Goal: Information Seeking & Learning: Check status

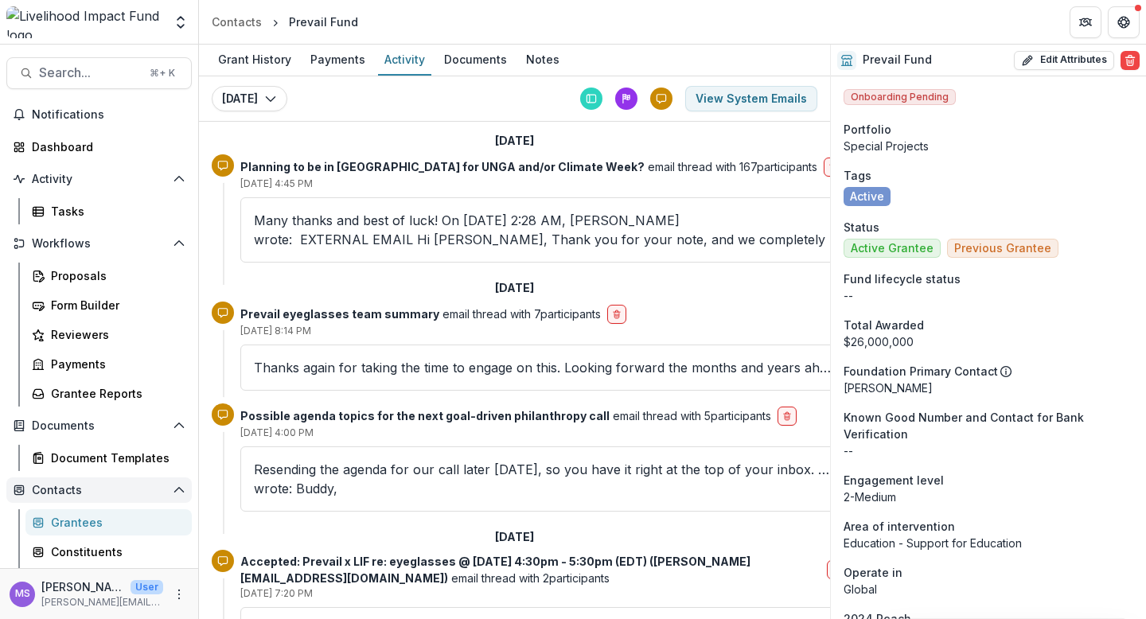
scroll to position [2186, 0]
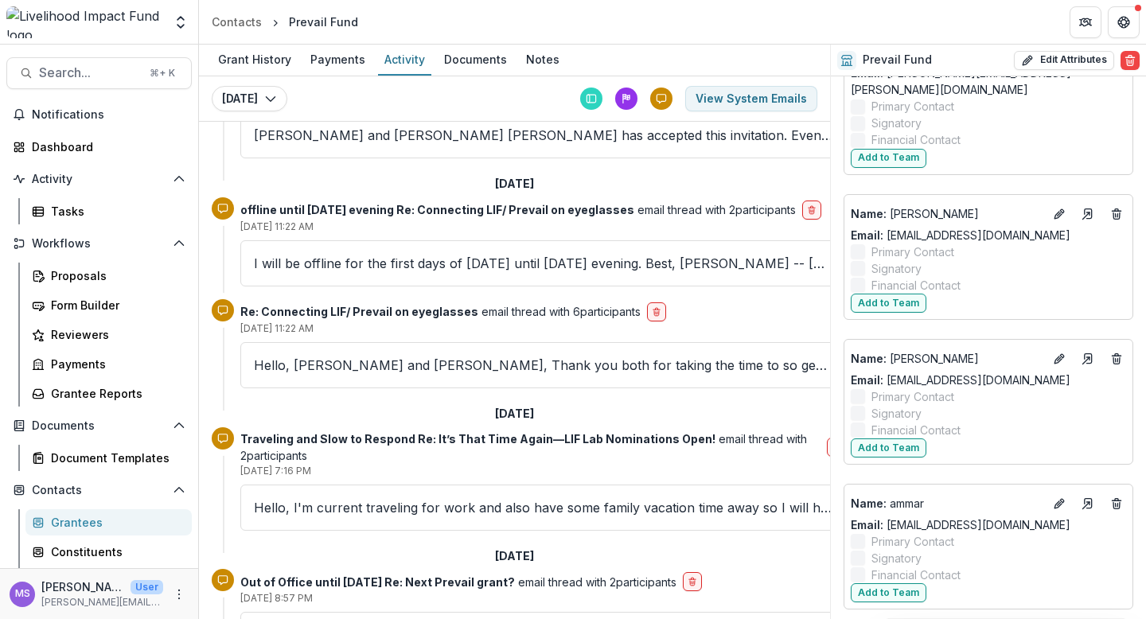
click at [99, 517] on div "Grantees" at bounding box center [115, 522] width 128 height 17
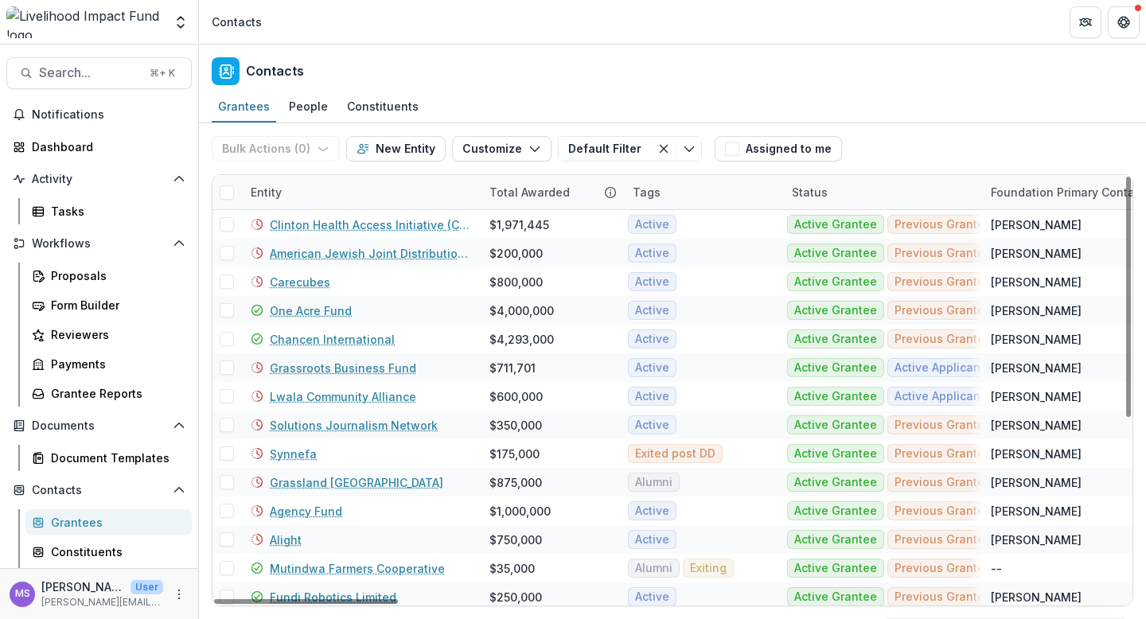
click at [362, 188] on div "Entity" at bounding box center [360, 192] width 239 height 34
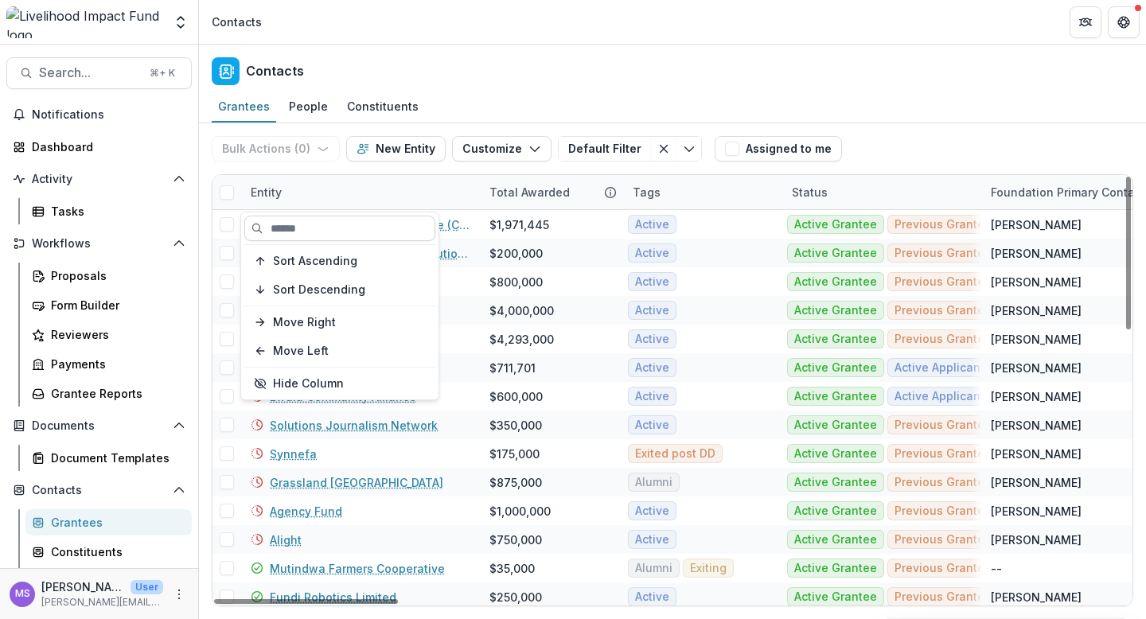
click at [345, 228] on input at bounding box center [339, 228] width 191 height 25
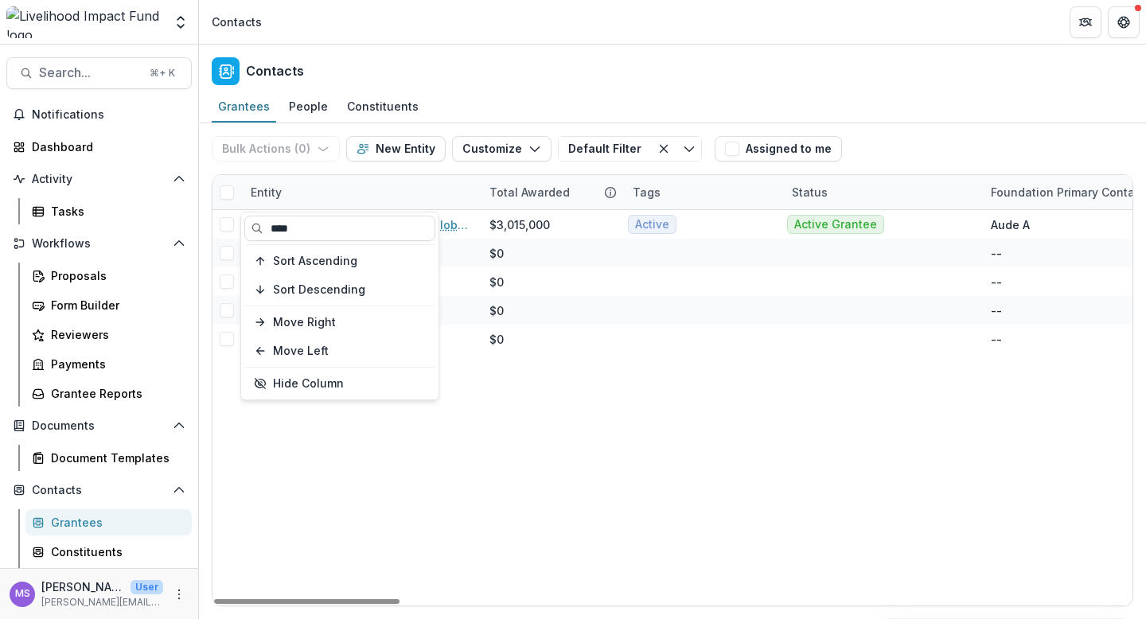
type input "****"
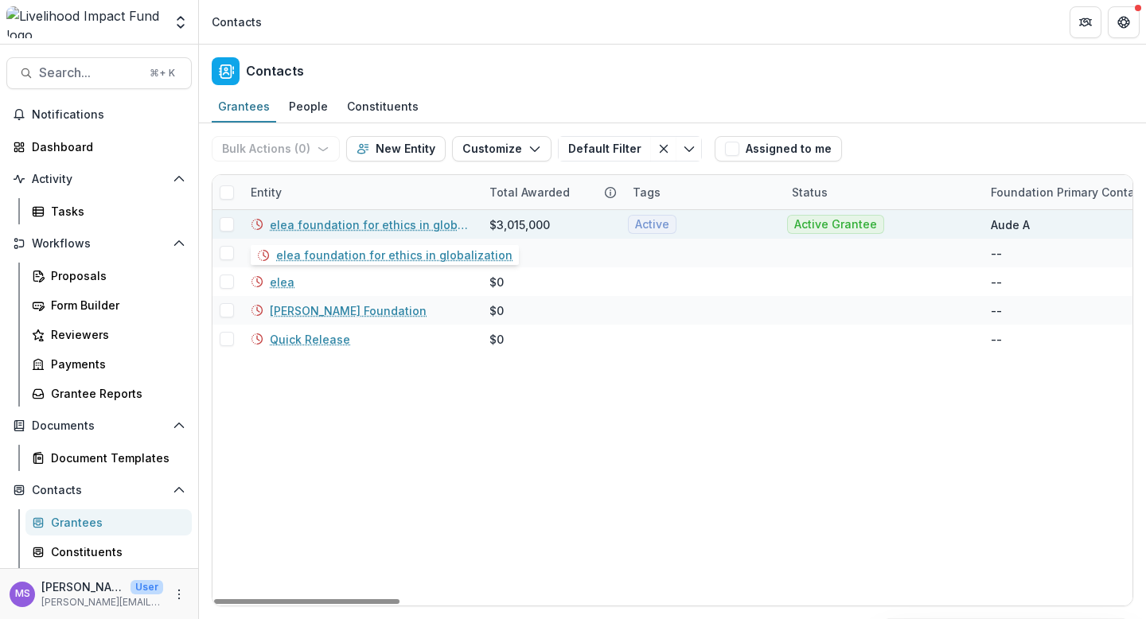
click at [358, 222] on link "elea foundation for ethics in globalization" at bounding box center [370, 224] width 201 height 17
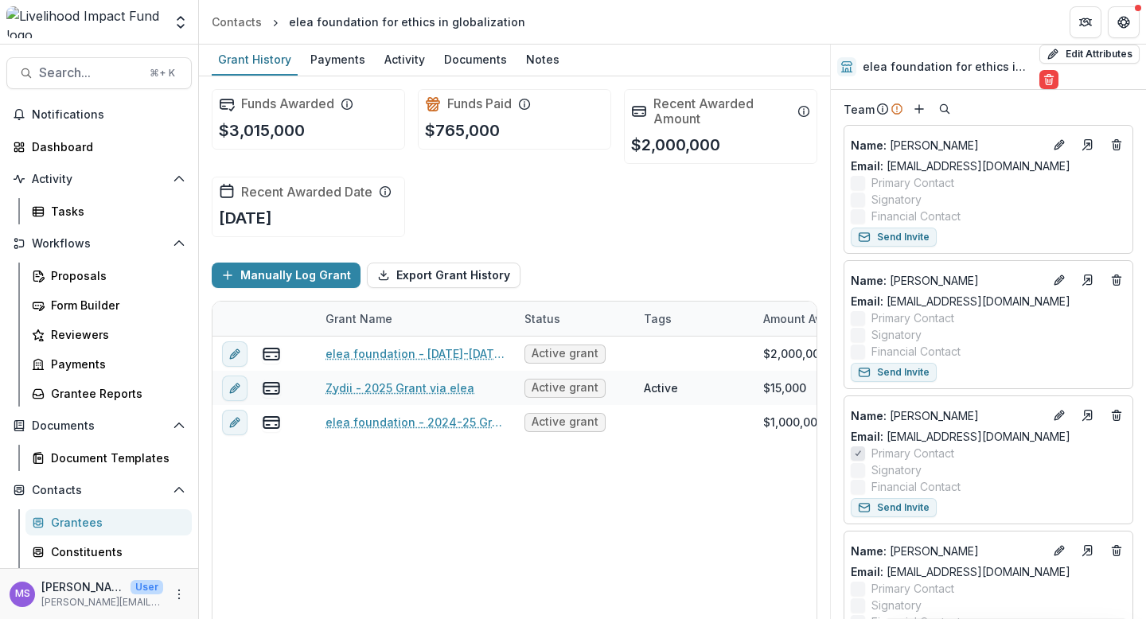
scroll to position [2142, 0]
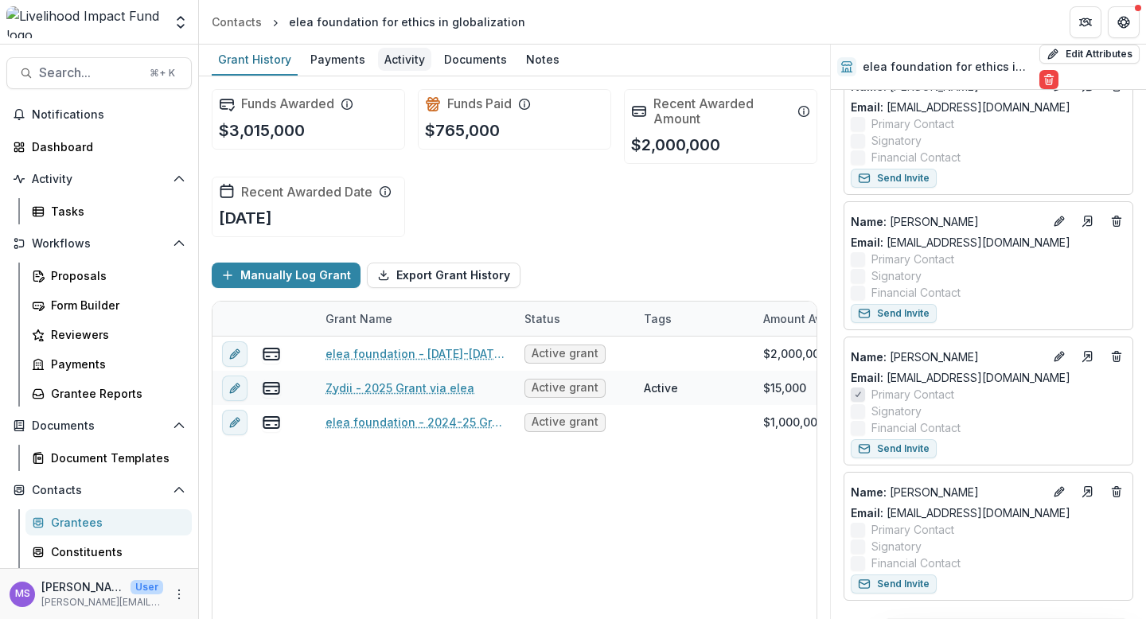
click at [405, 56] on div "Activity" at bounding box center [404, 59] width 53 height 23
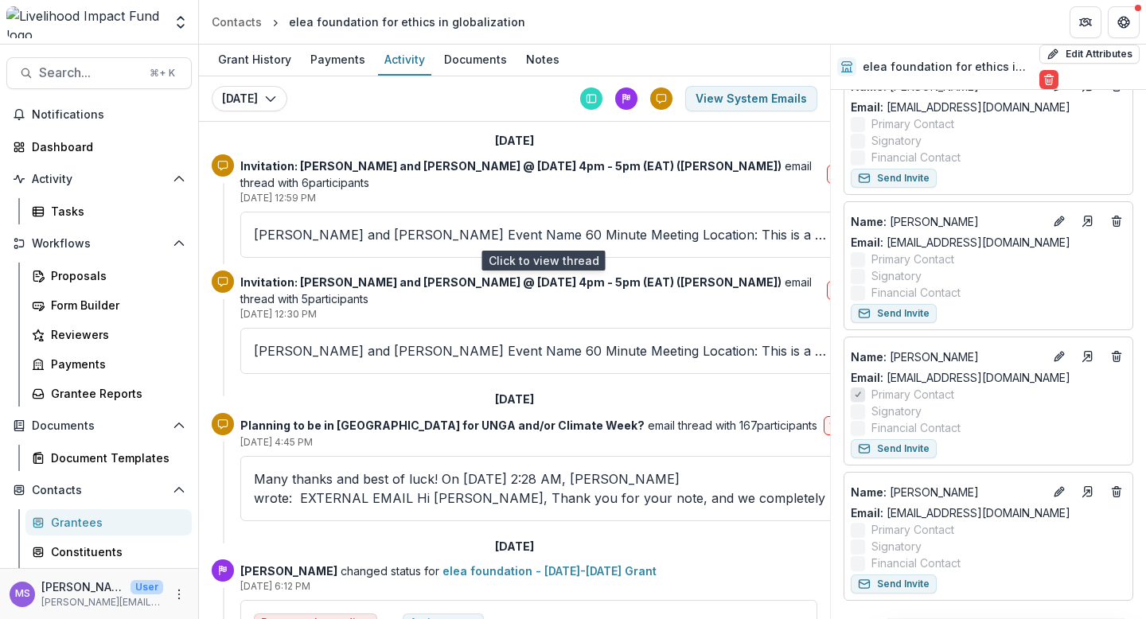
click at [376, 233] on p "[PERSON_NAME] and [PERSON_NAME] Event Name 60 Minute Meeting Location: This is …" at bounding box center [543, 234] width 578 height 19
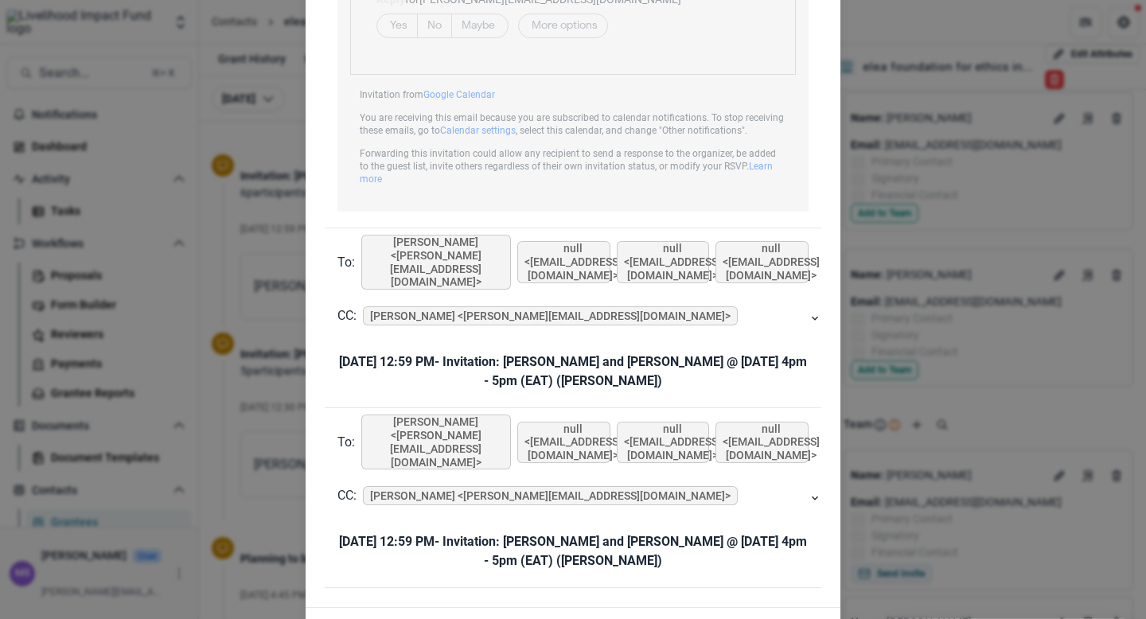
scroll to position [1240, 0]
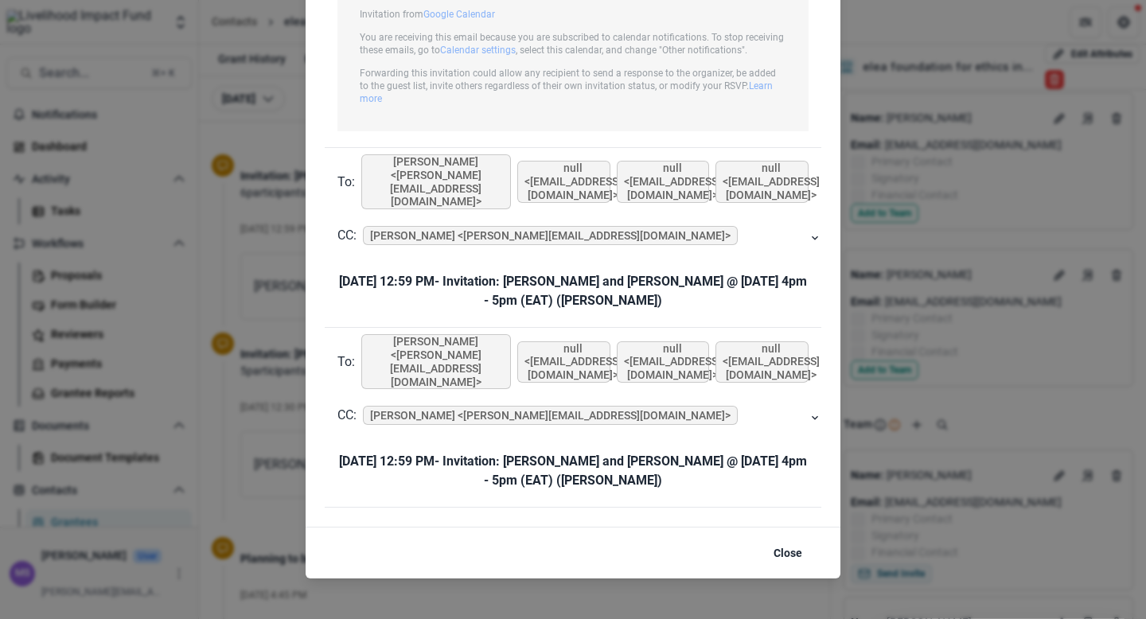
click at [257, 293] on div "Viewing Thread To: [PERSON_NAME] <[PERSON_NAME][EMAIL_ADDRESS][DOMAIN_NAME]> nu…" at bounding box center [573, 309] width 1146 height 619
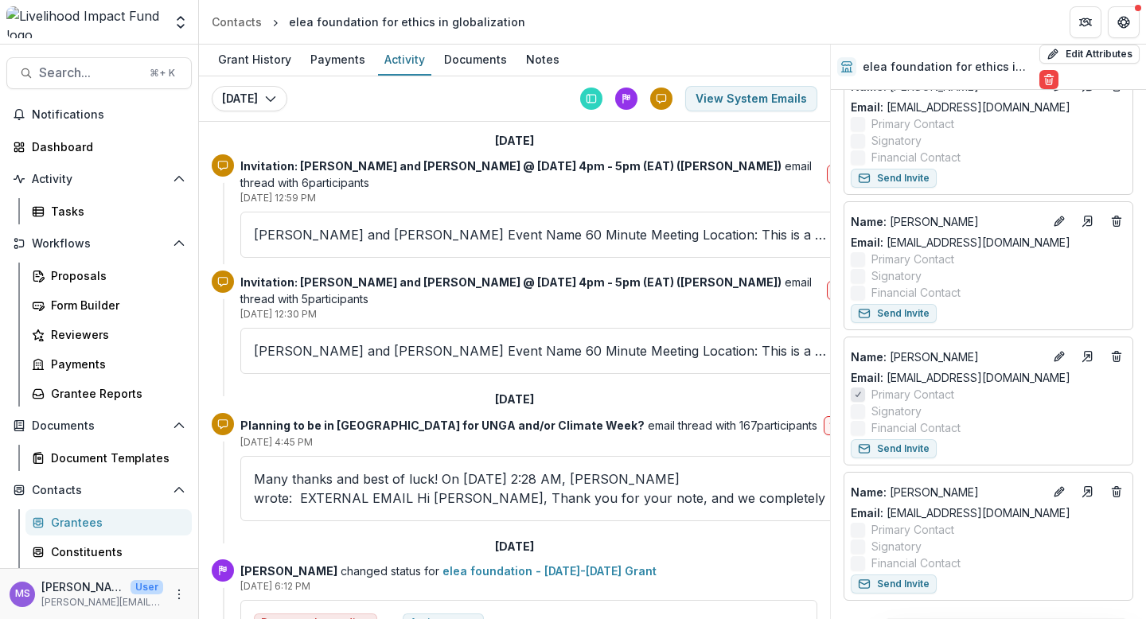
scroll to position [1800, 0]
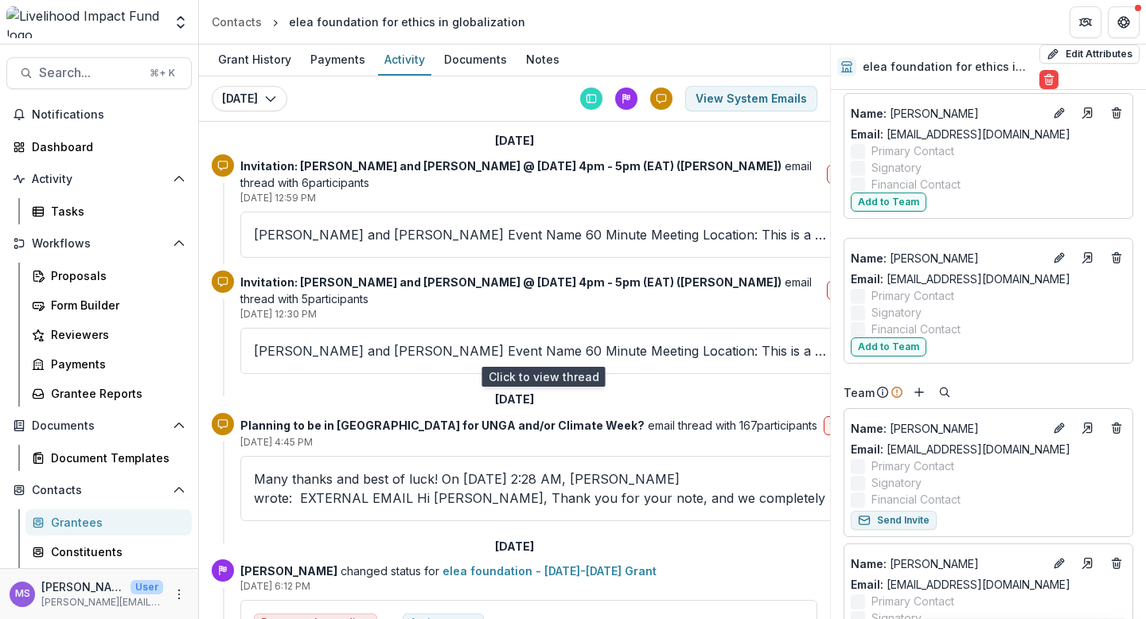
click at [381, 353] on p "[PERSON_NAME] and [PERSON_NAME] Event Name 60 Minute Meeting Location: This is …" at bounding box center [543, 350] width 578 height 19
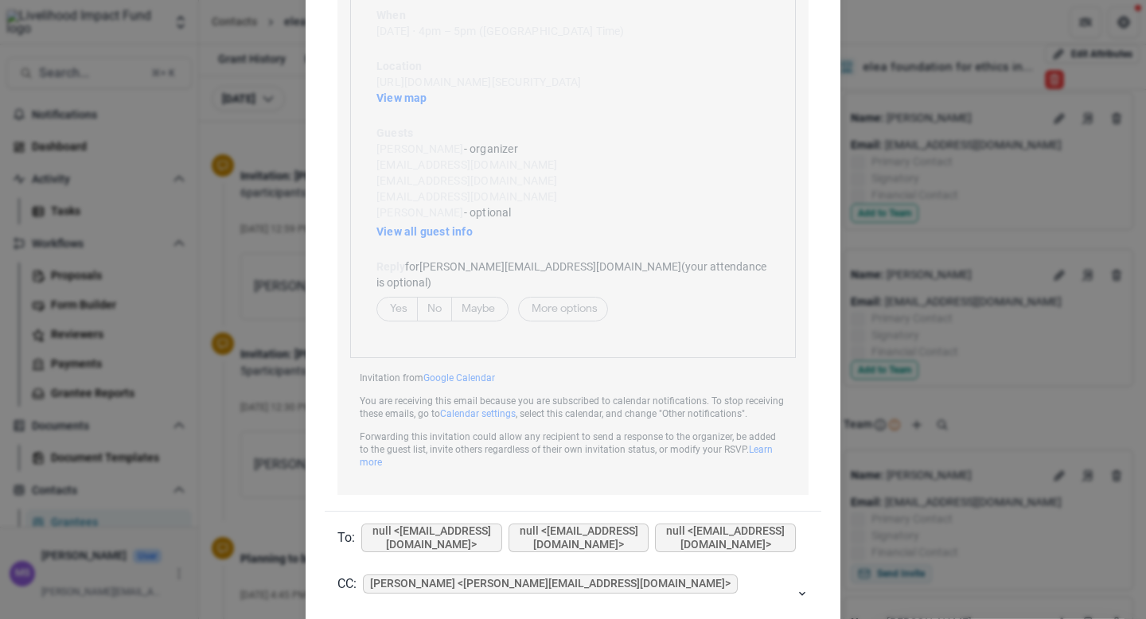
scroll to position [1060, 0]
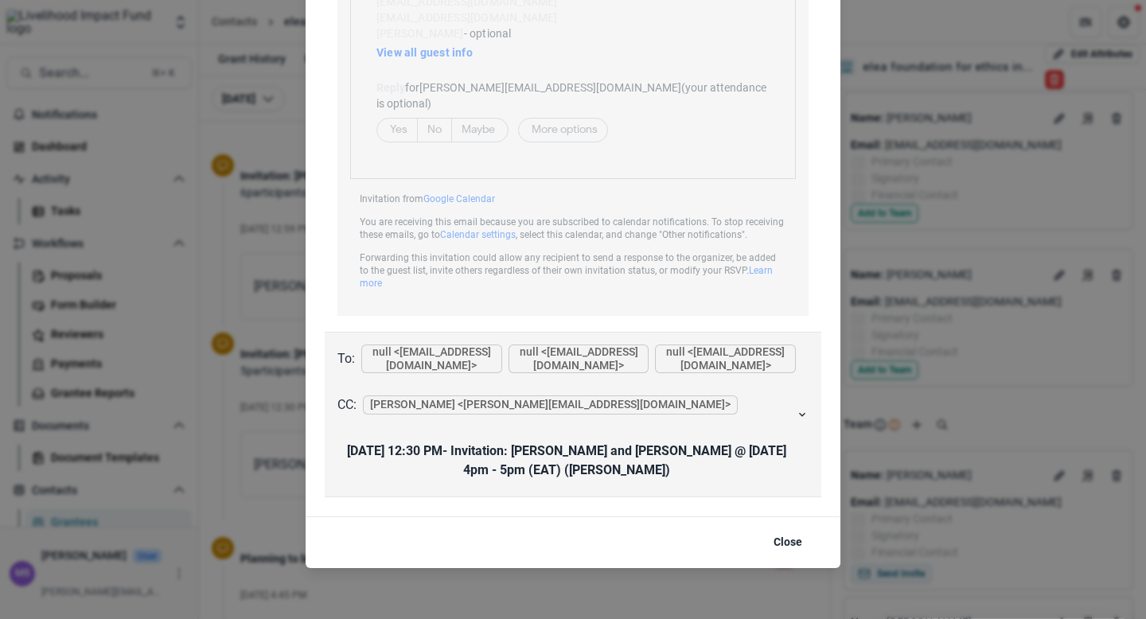
click at [578, 406] on div "CC: [PERSON_NAME] <[PERSON_NAME][EMAIL_ADDRESS][DOMAIN_NAME]>" at bounding box center [566, 405] width 458 height 40
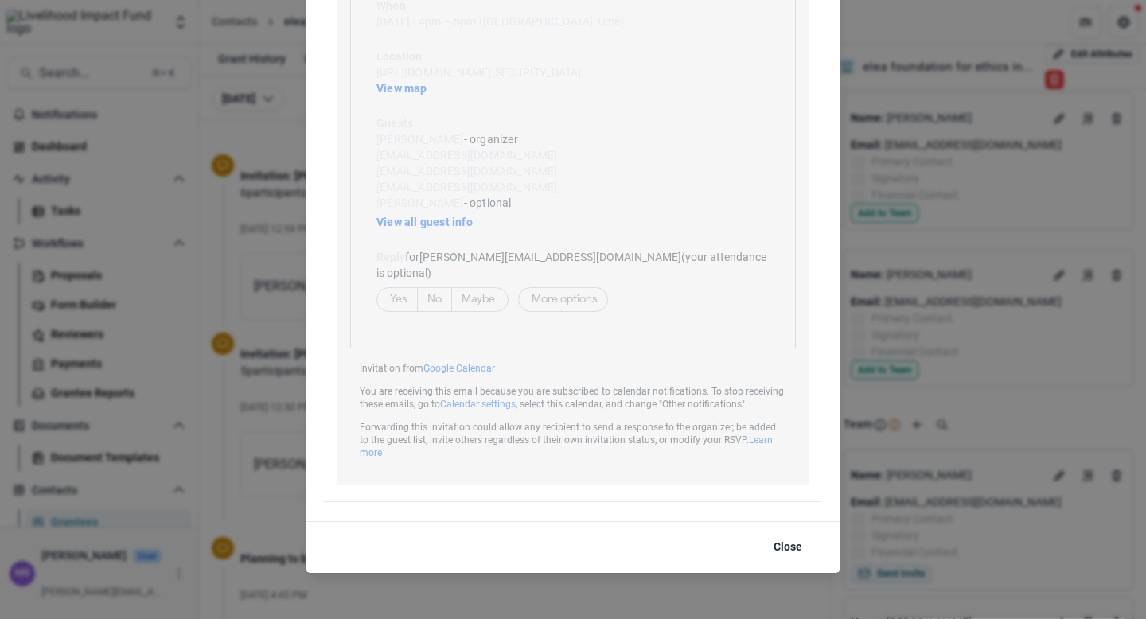
scroll to position [2150, 0]
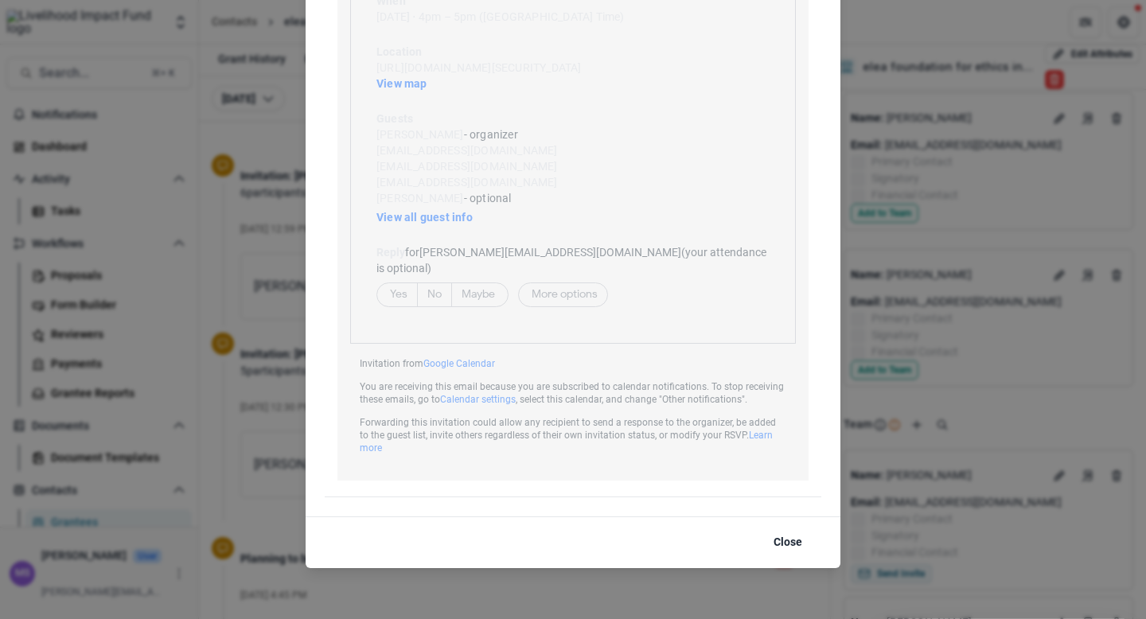
click at [269, 344] on div "Viewing Thread To: null <[EMAIL_ADDRESS][DOMAIN_NAME]> null <[EMAIL_ADDRESS][DO…" at bounding box center [573, 309] width 1146 height 619
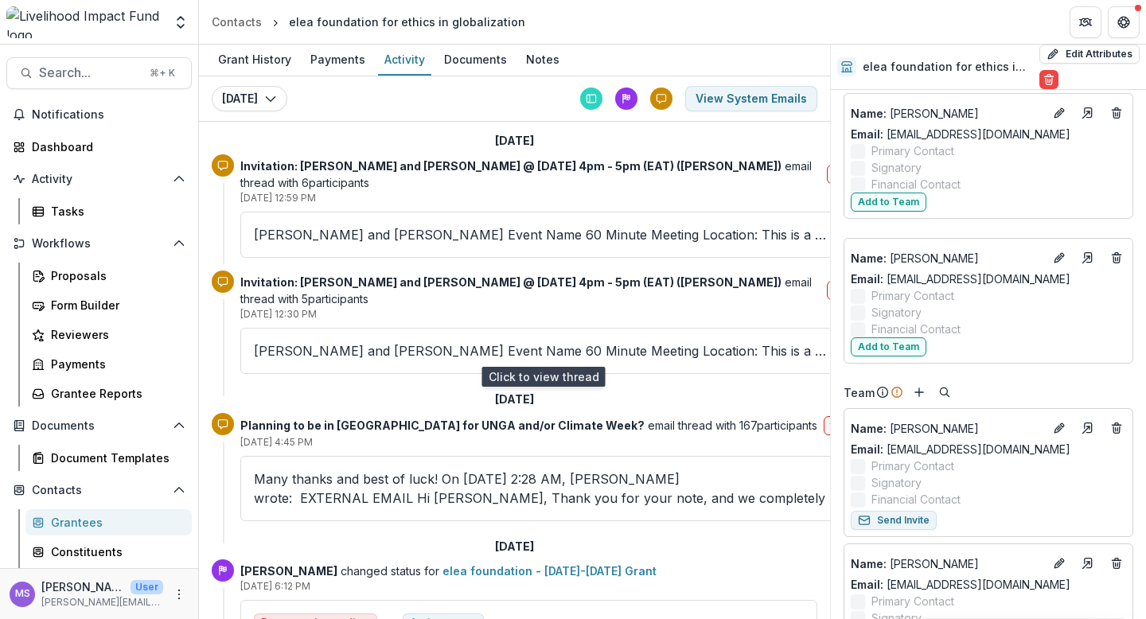
click at [391, 356] on p "[PERSON_NAME] and [PERSON_NAME] Event Name 60 Minute Meeting Location: This is …" at bounding box center [543, 350] width 578 height 19
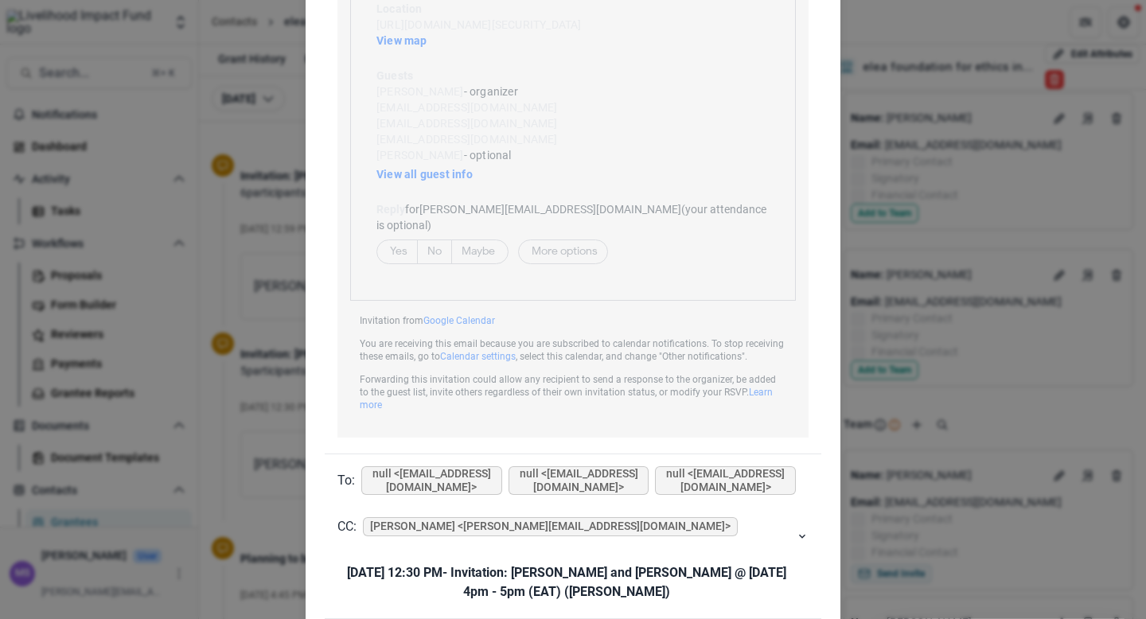
scroll to position [1060, 0]
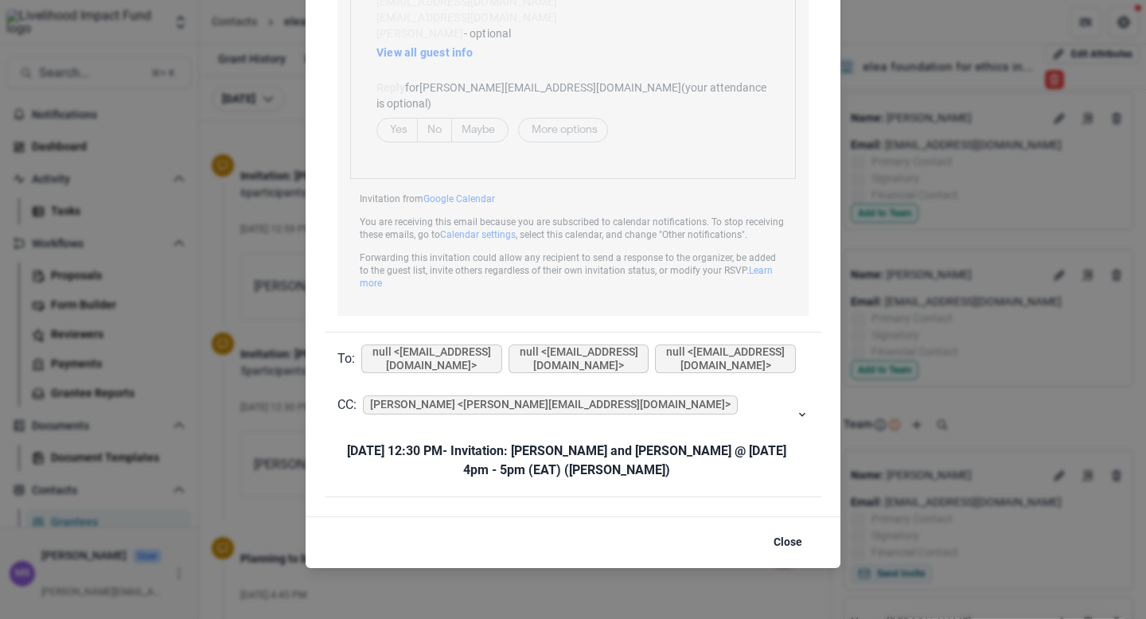
click at [279, 349] on div "Viewing Thread To: null <[EMAIL_ADDRESS][DOMAIN_NAME]> null <[EMAIL_ADDRESS][DO…" at bounding box center [573, 309] width 1146 height 619
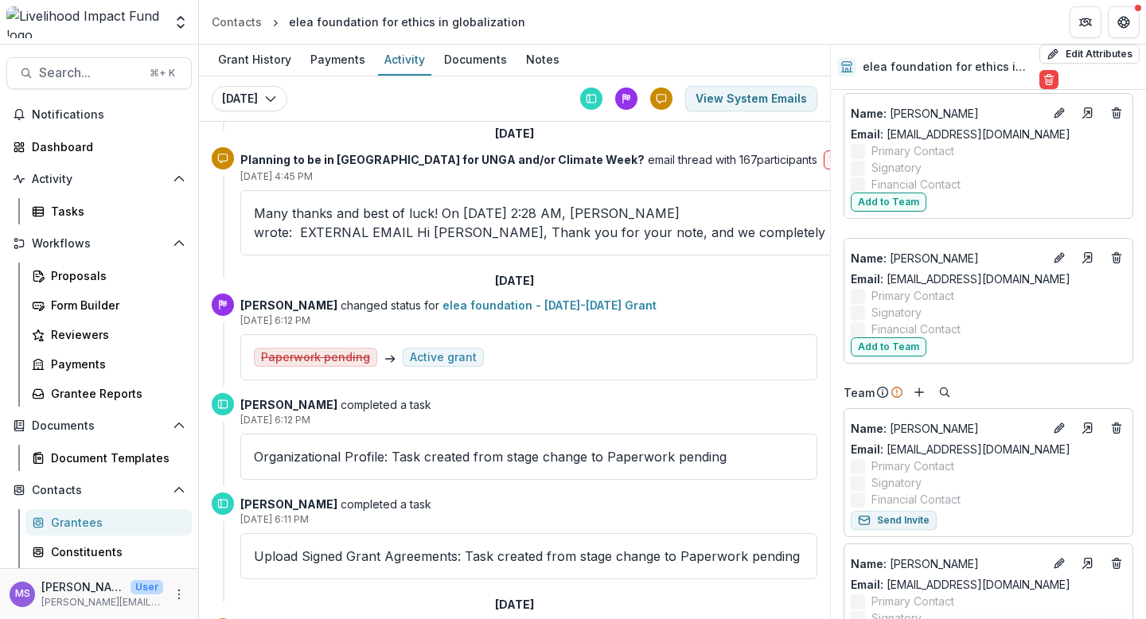
scroll to position [265, 0]
click at [407, 216] on p "Many thanks and best of luck! On [DATE] 2:28 AM, [PERSON_NAME] wrote: ﻿ EXTERNA…" at bounding box center [543, 223] width 578 height 38
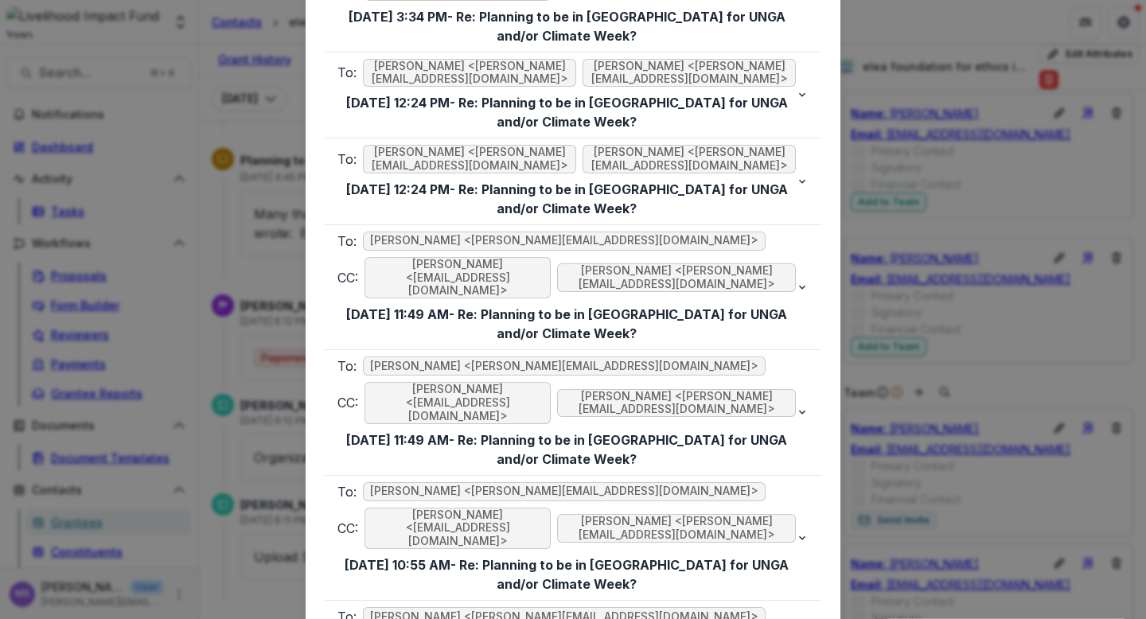
scroll to position [8474, 0]
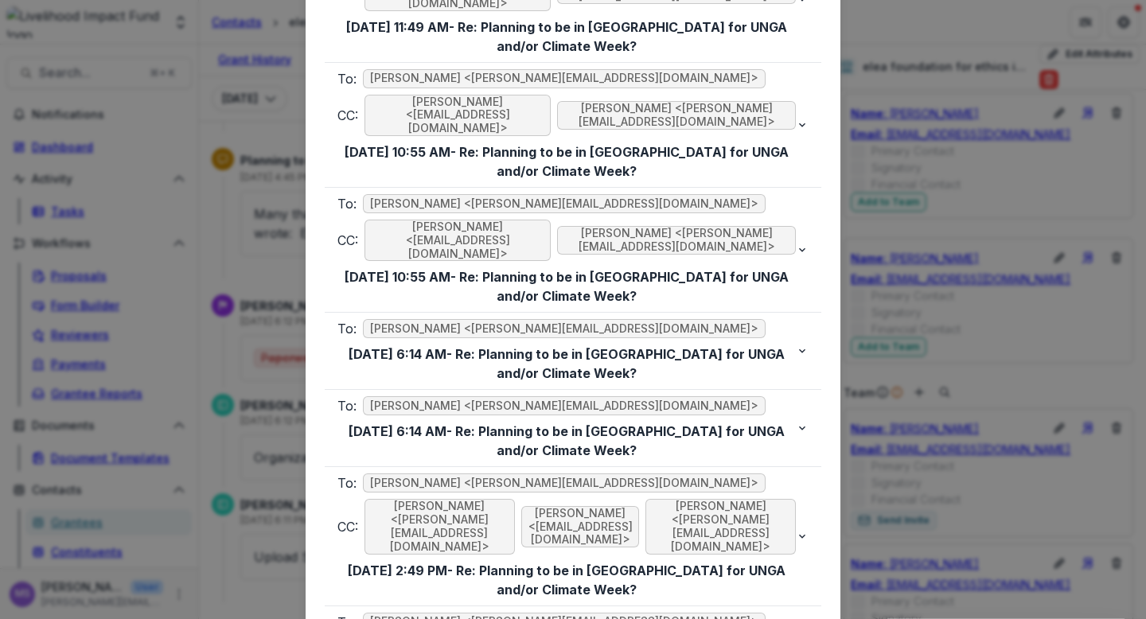
click at [270, 332] on div "Viewing Thread To: [PERSON_NAME] <[PERSON_NAME][EMAIL_ADDRESS][DOMAIN_NAME]> CC…" at bounding box center [573, 309] width 1146 height 619
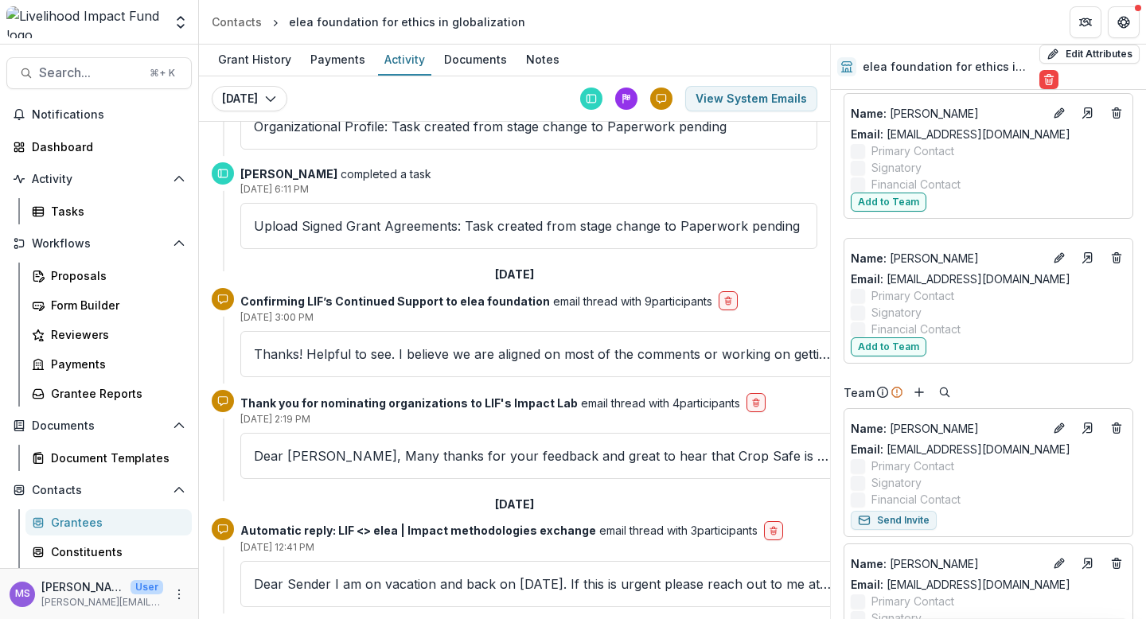
scroll to position [617, 0]
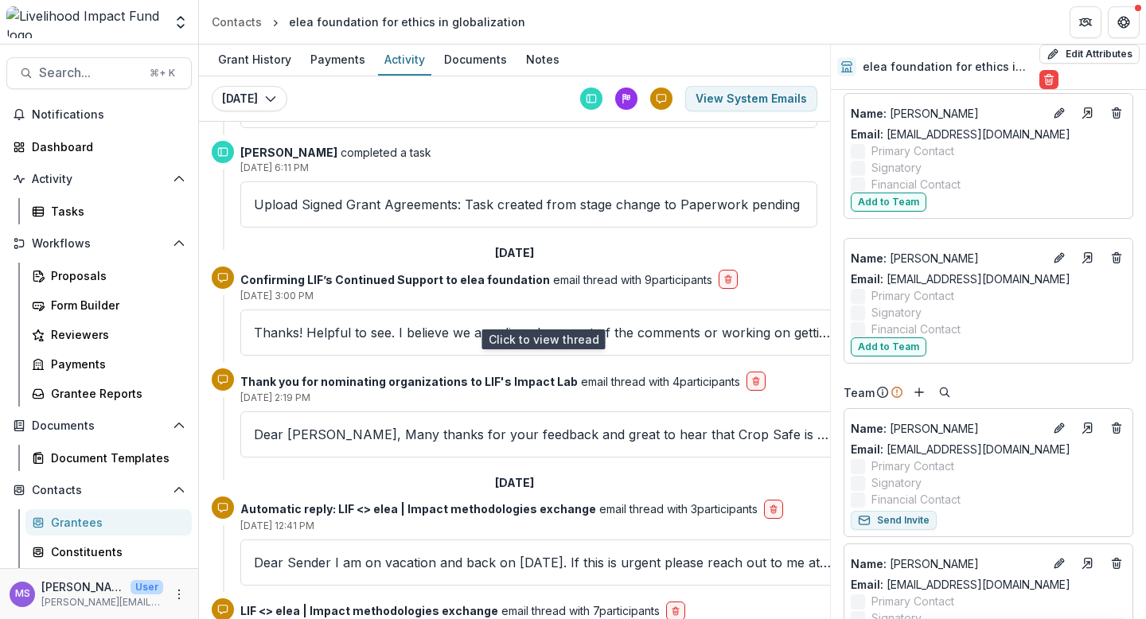
click at [421, 323] on p "Thanks! Helpful to see. I believe we are aligned on most of the comments or wor…" at bounding box center [543, 332] width 578 height 19
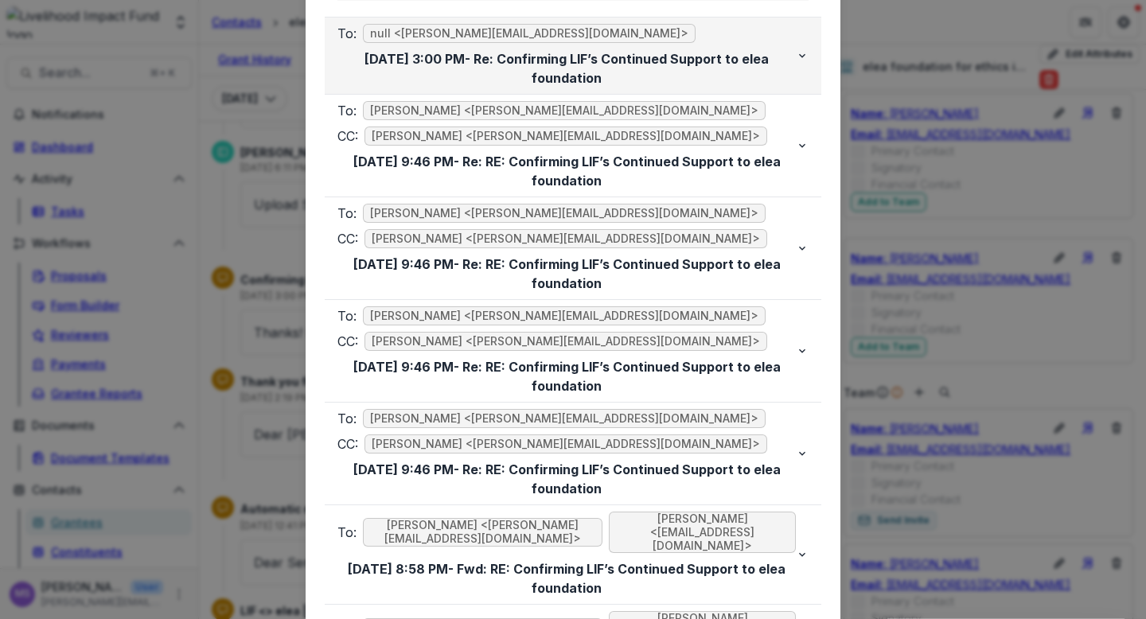
scroll to position [298, 0]
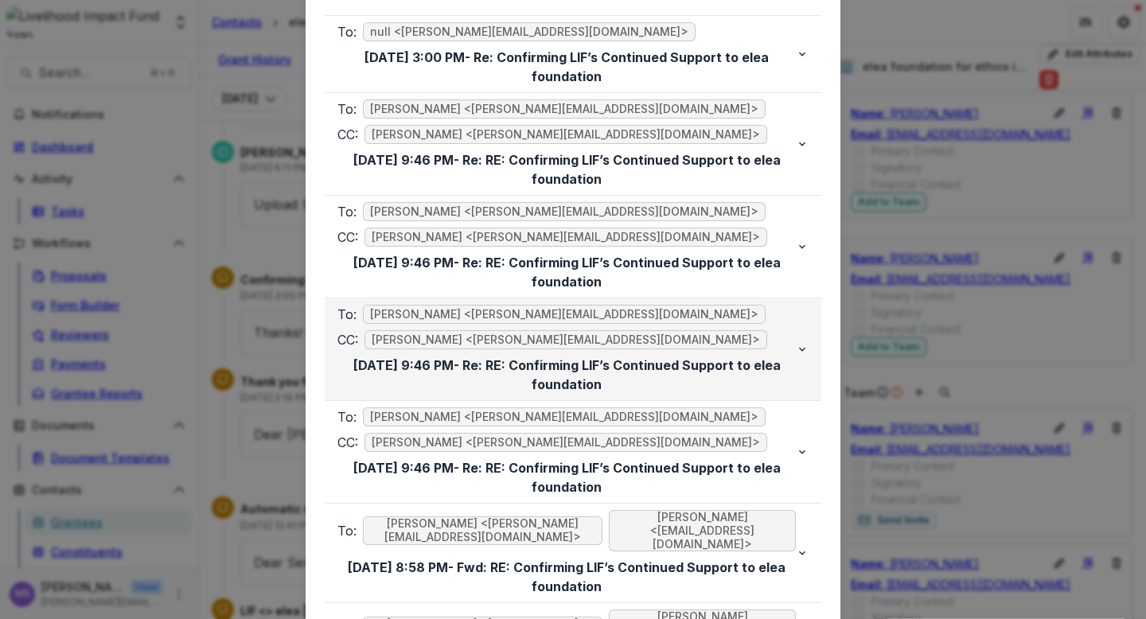
click at [672, 332] on div "CC: [PERSON_NAME] <[EMAIL_ADDRESS][DOMAIN_NAME]>" at bounding box center [566, 339] width 458 height 19
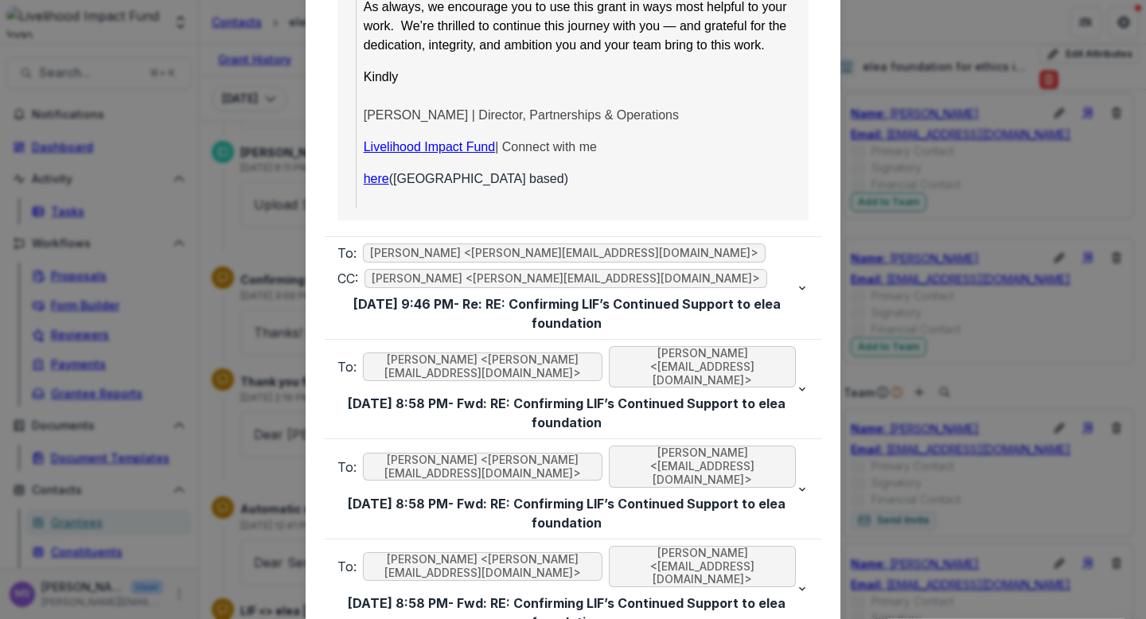
scroll to position [3405, 0]
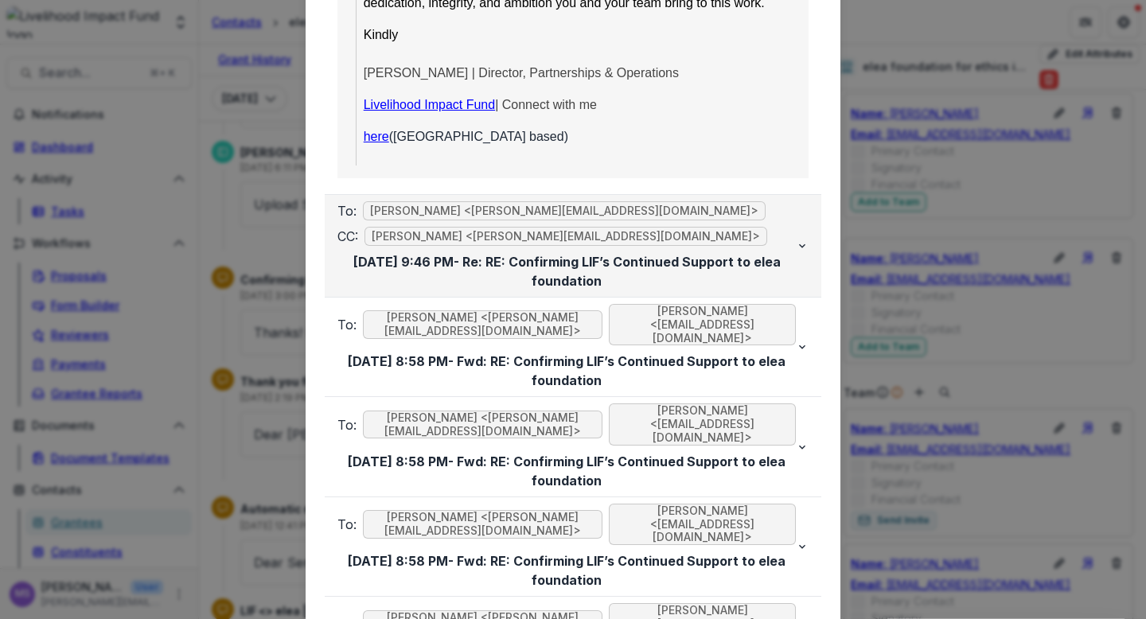
click at [696, 201] on div "To: [PERSON_NAME] <[PERSON_NAME][EMAIL_ADDRESS][DOMAIN_NAME]> CC: [PERSON_NAME]…" at bounding box center [566, 245] width 458 height 89
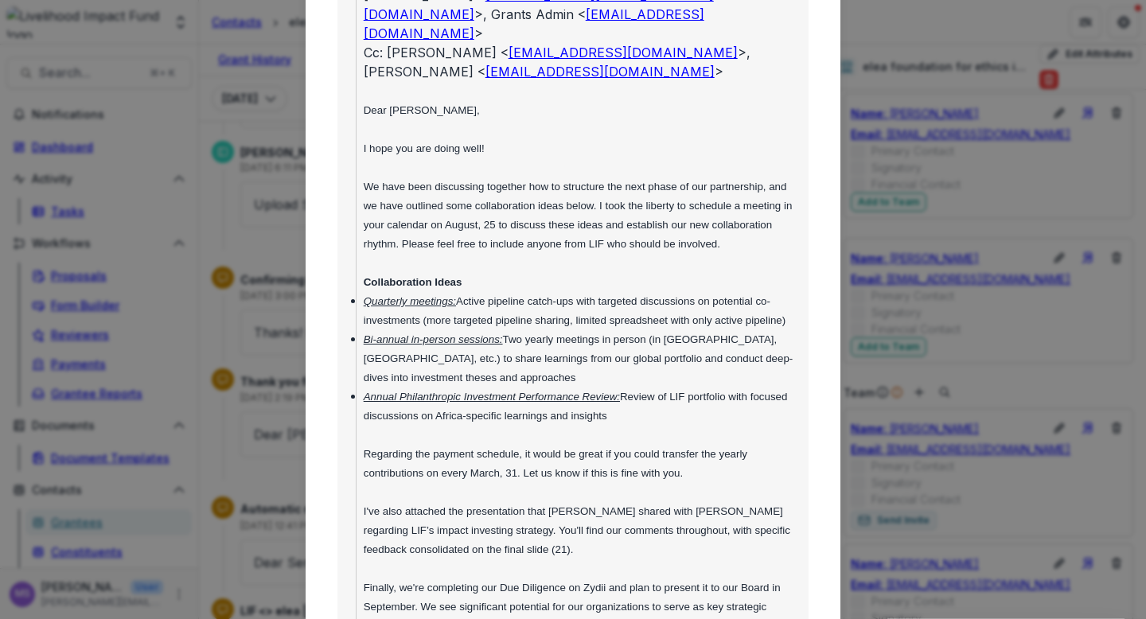
scroll to position [4445, 0]
